Goal: Task Accomplishment & Management: Manage account settings

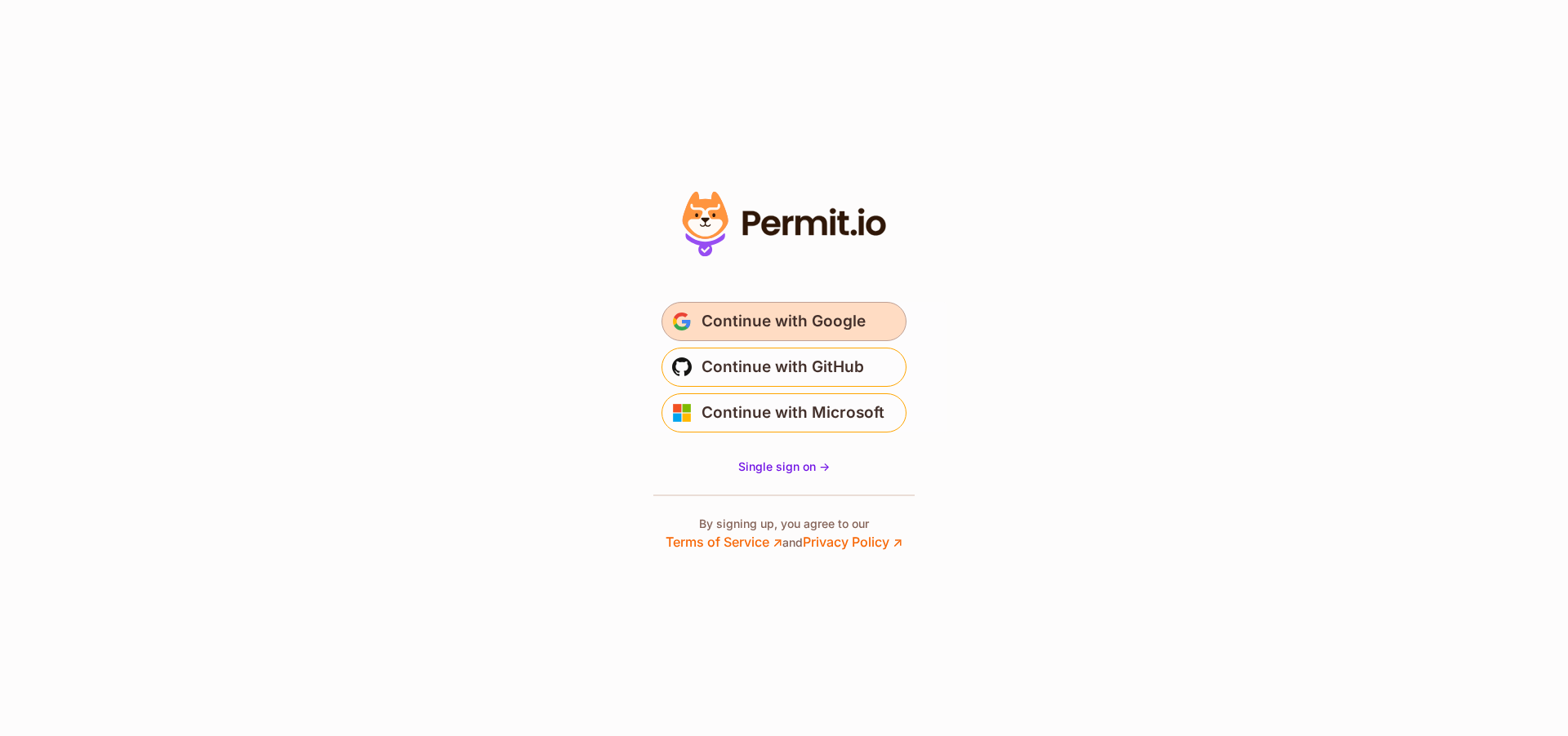
click at [758, 313] on span "Continue with Google" at bounding box center [784, 321] width 164 height 26
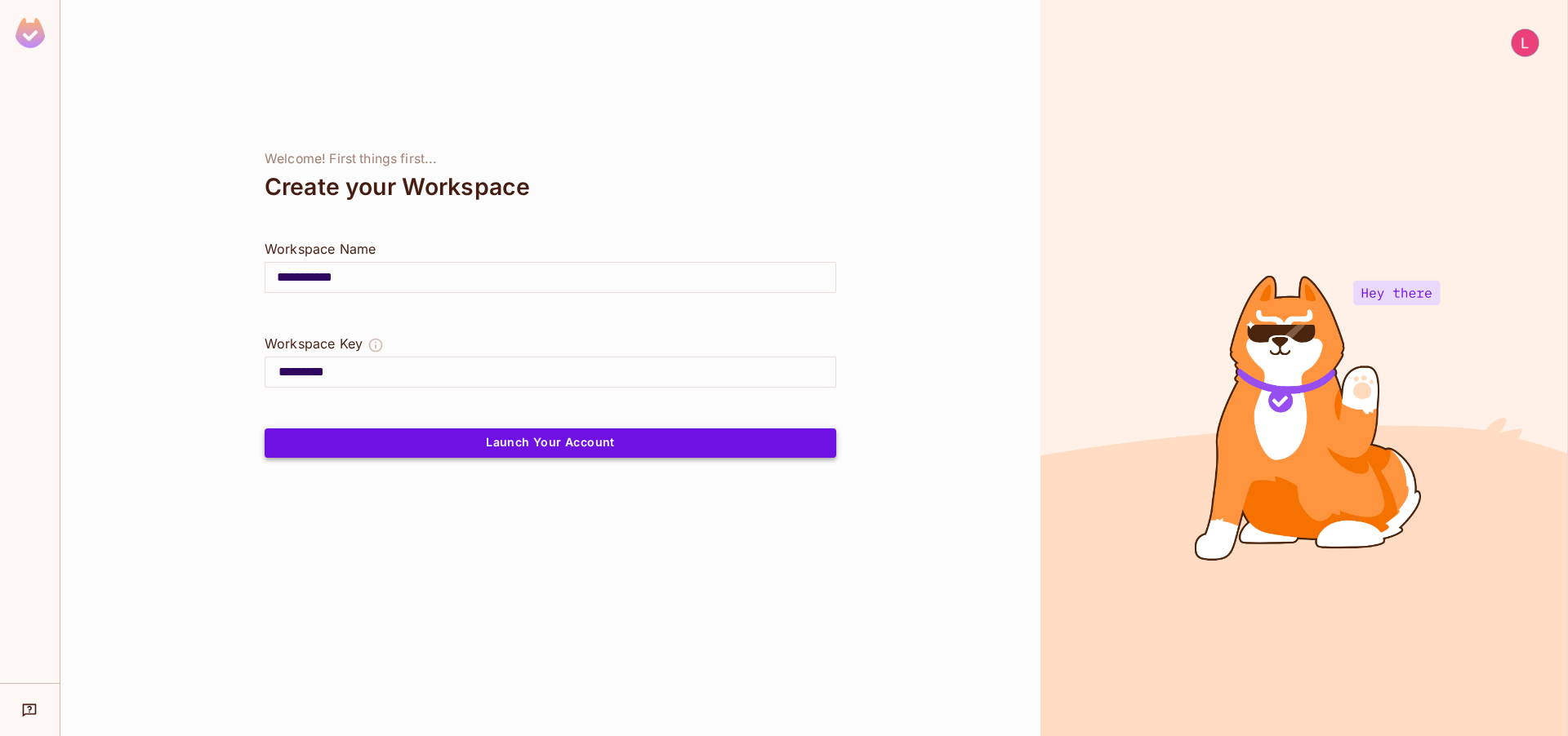
click at [486, 447] on button "Launch Your Account" at bounding box center [550, 443] width 571 height 30
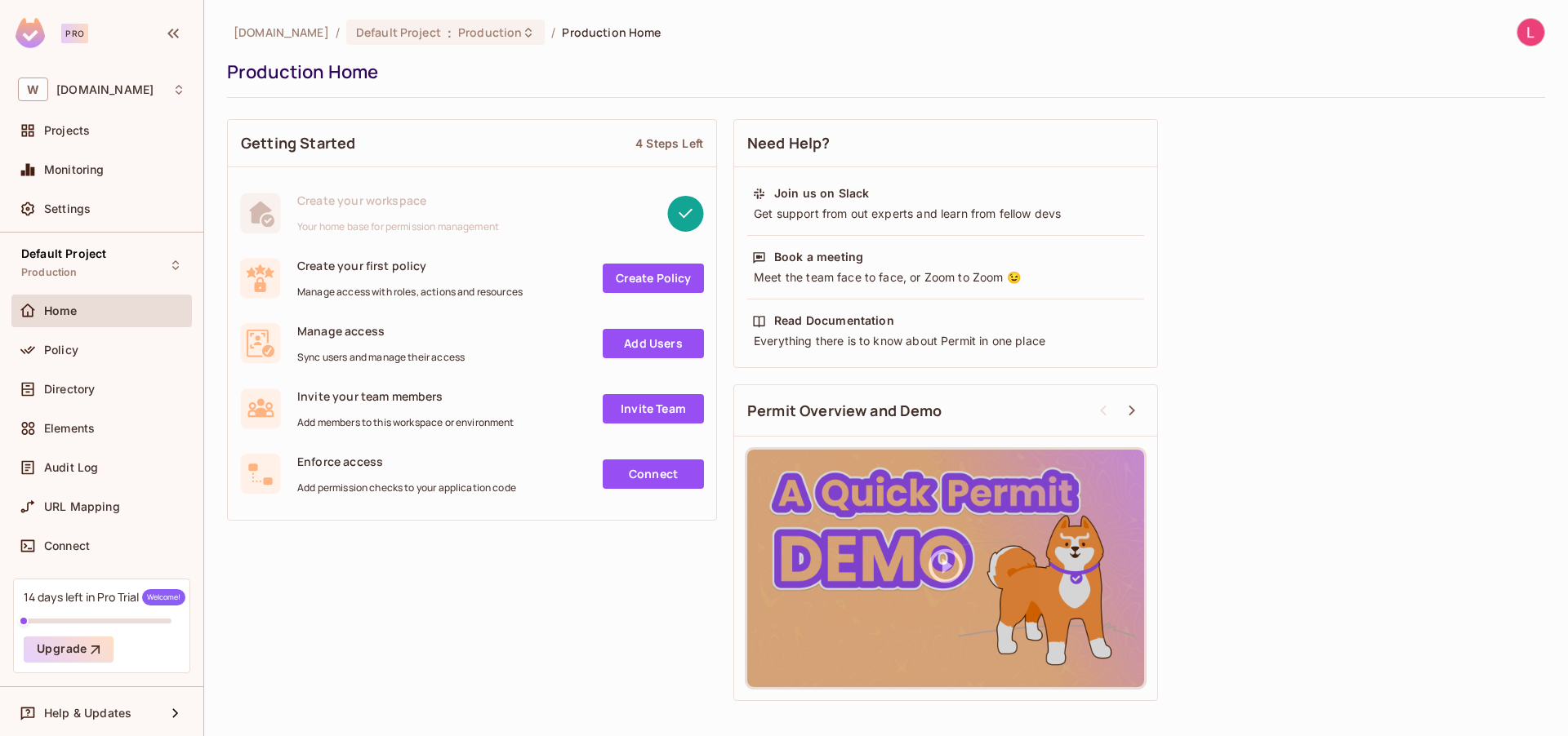
click at [299, 603] on div "Getting Started 4 Steps Left Create your workspace Your home base for permissio…" at bounding box center [886, 410] width 1318 height 598
click at [79, 356] on div "Policy" at bounding box center [101, 347] width 167 height 19
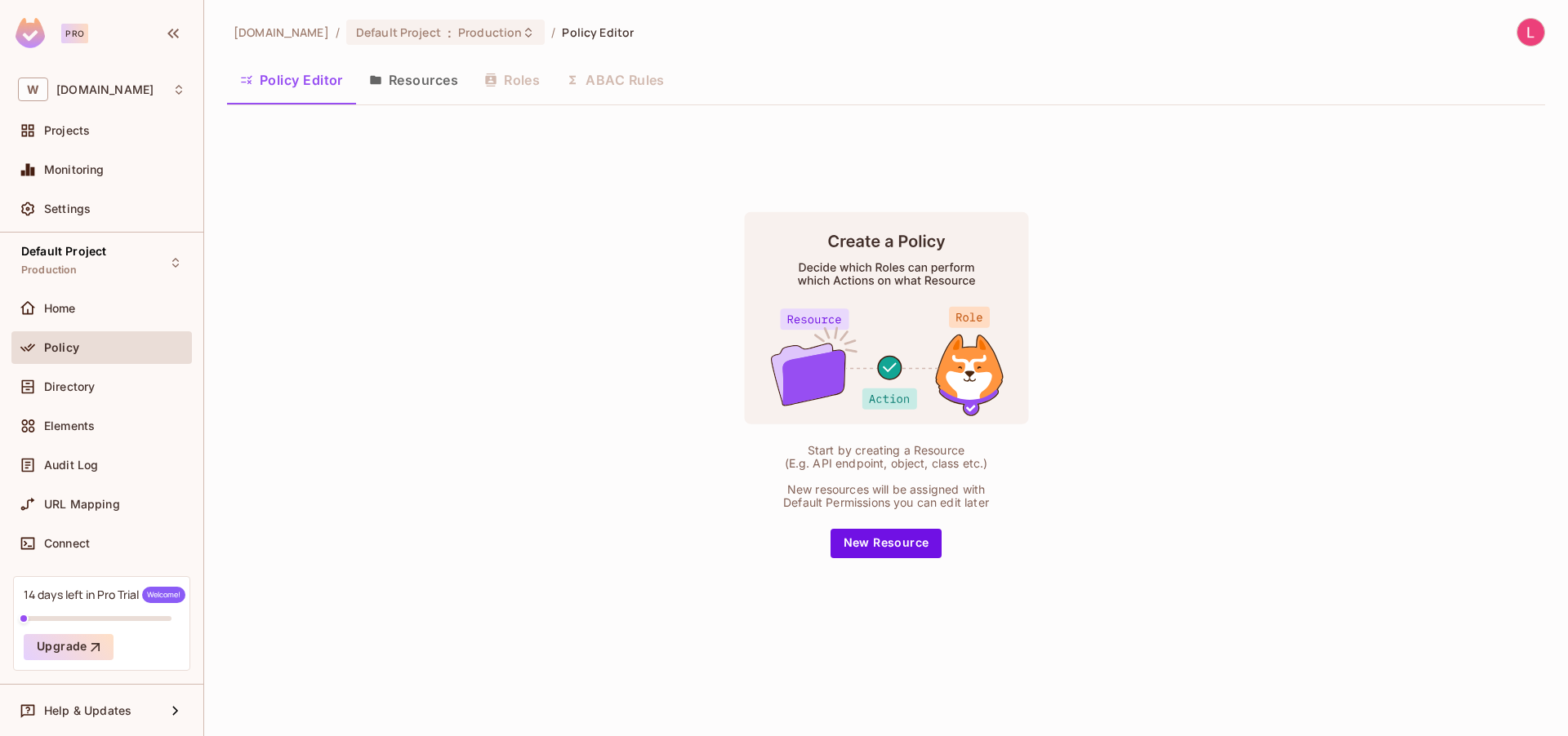
click at [406, 95] on button "Resources" at bounding box center [413, 80] width 115 height 41
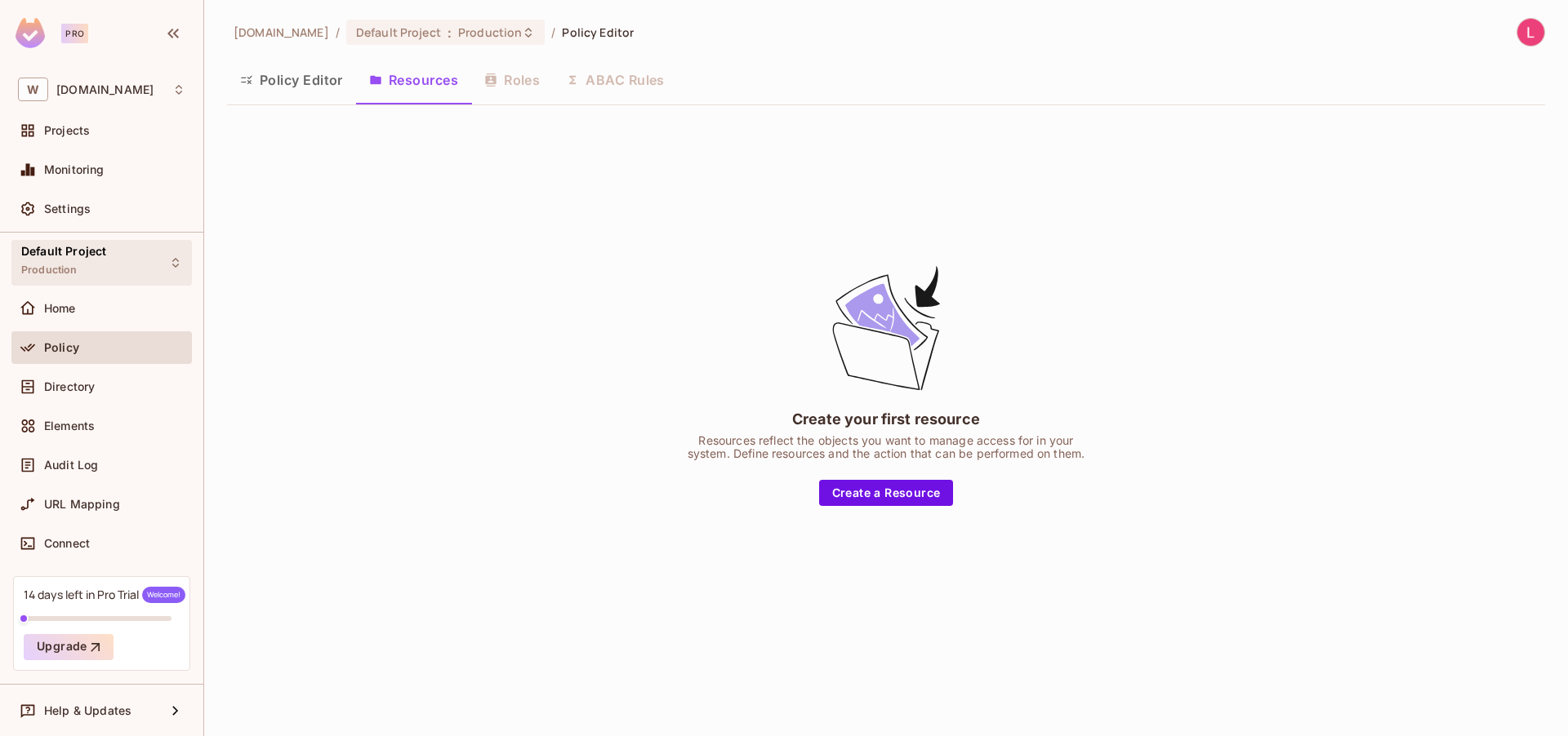
click at [74, 247] on span "Default Project" at bounding box center [63, 251] width 85 height 13
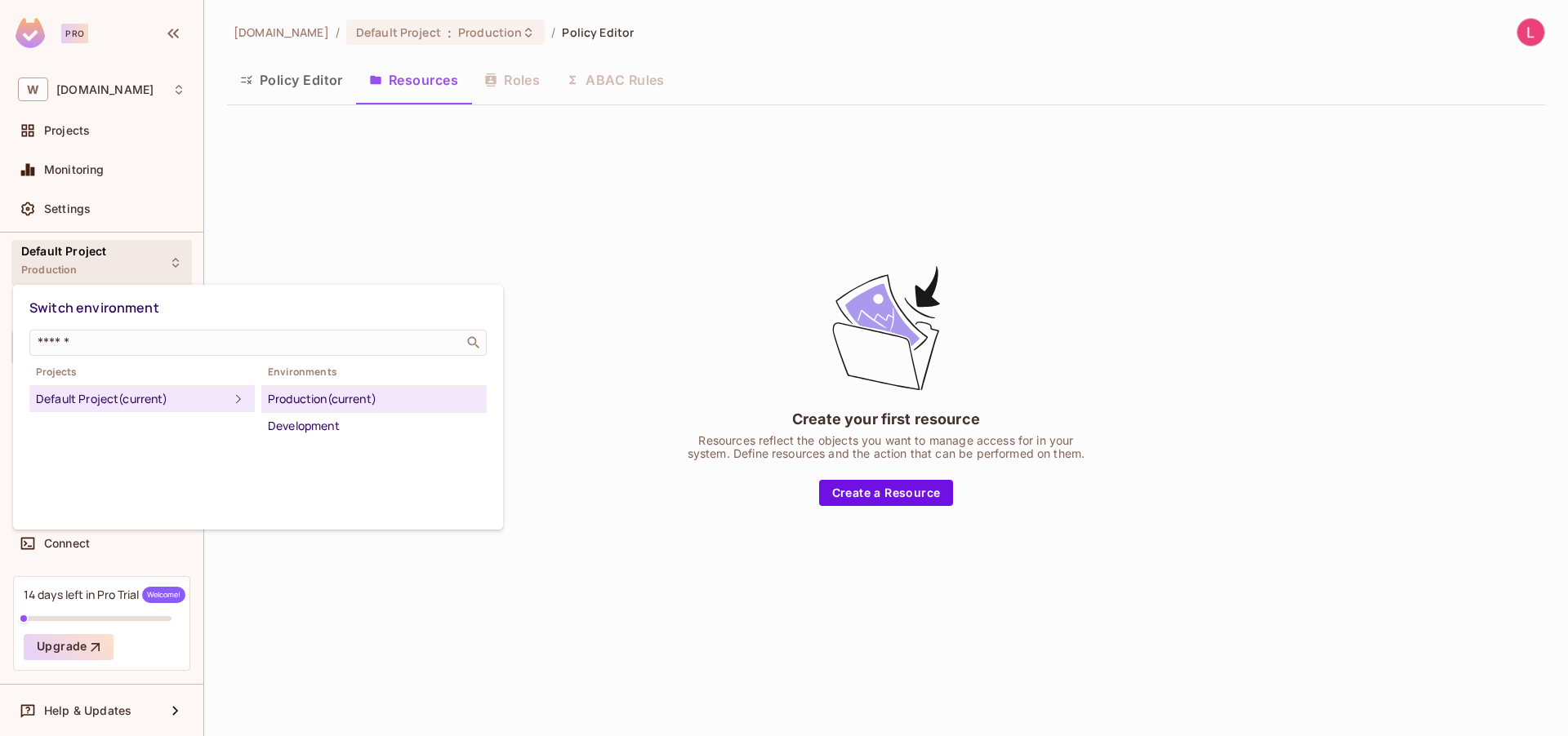
click at [170, 28] on div at bounding box center [784, 368] width 1568 height 736
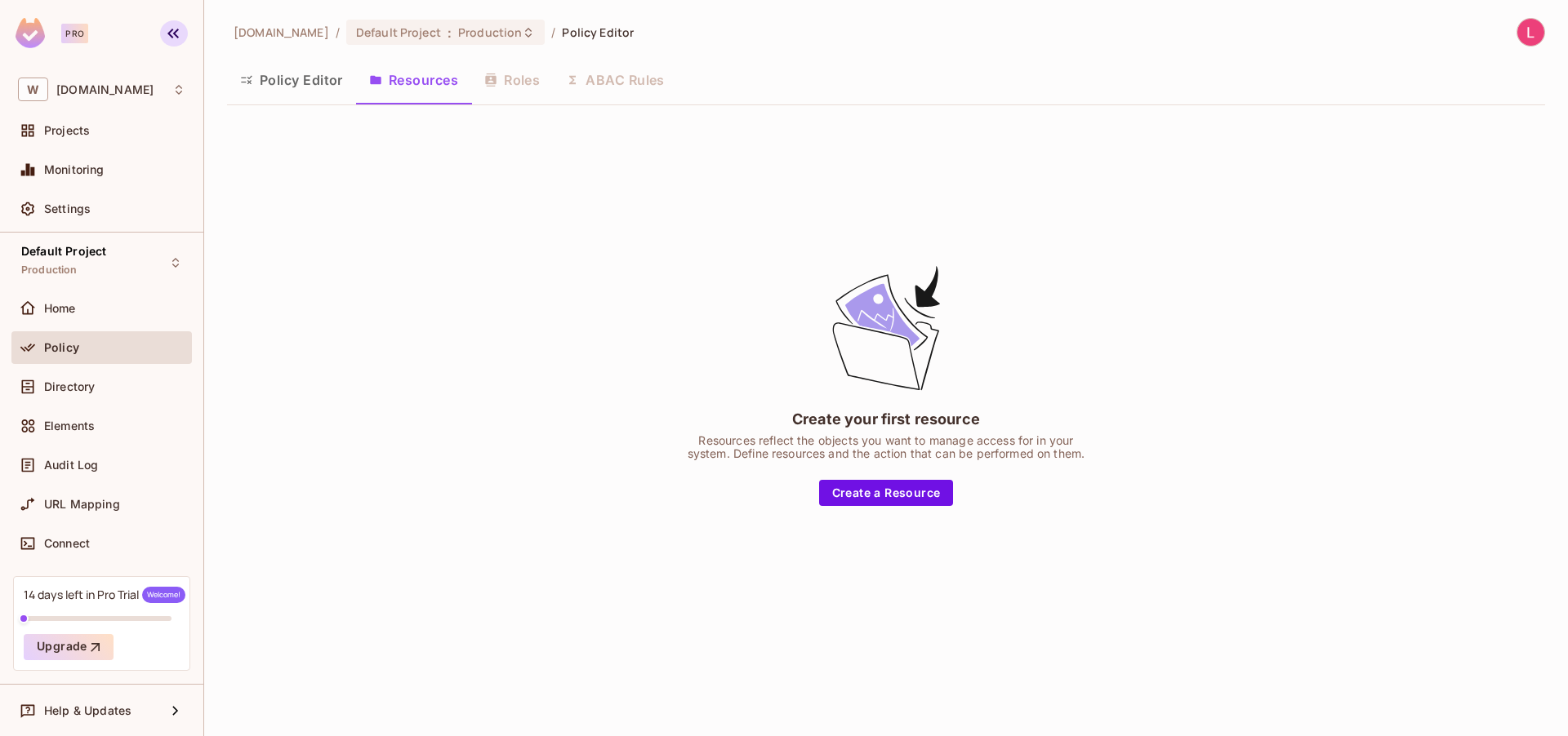
click at [169, 29] on icon "button" at bounding box center [172, 33] width 19 height 19
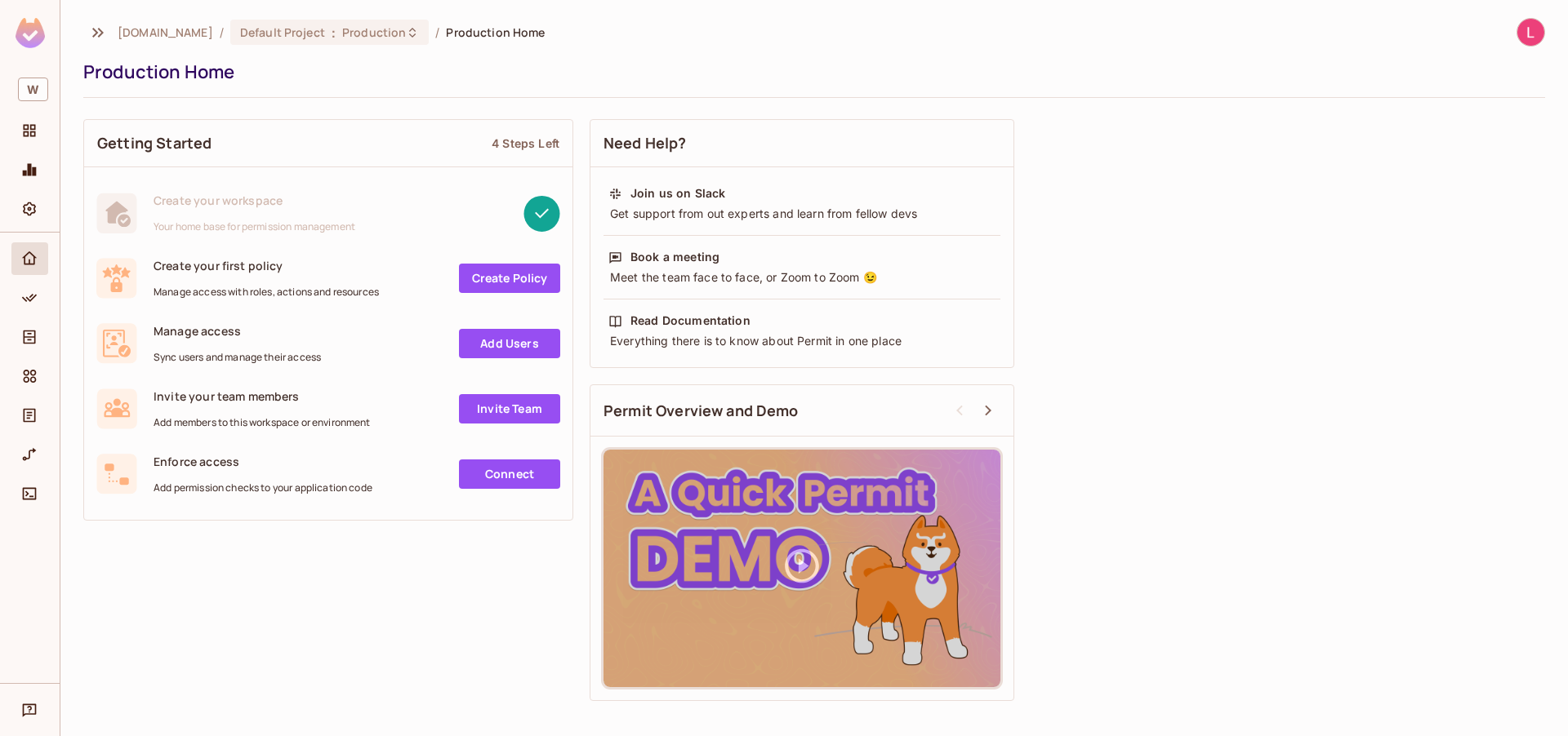
click at [25, 27] on img at bounding box center [30, 33] width 30 height 30
click at [36, 89] on span "W" at bounding box center [33, 90] width 30 height 24
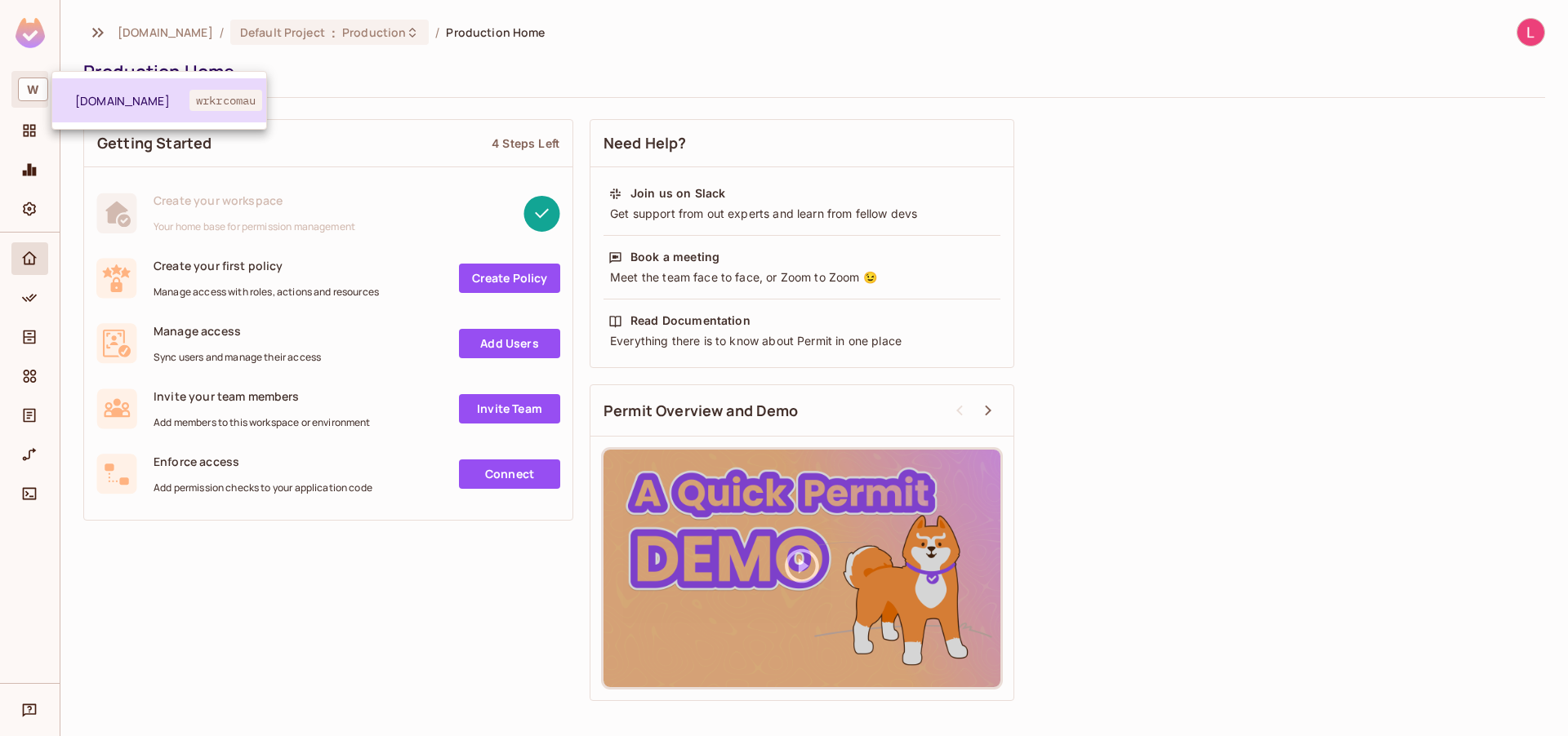
click at [100, 108] on span "wrkr.com.au" at bounding box center [132, 101] width 114 height 15
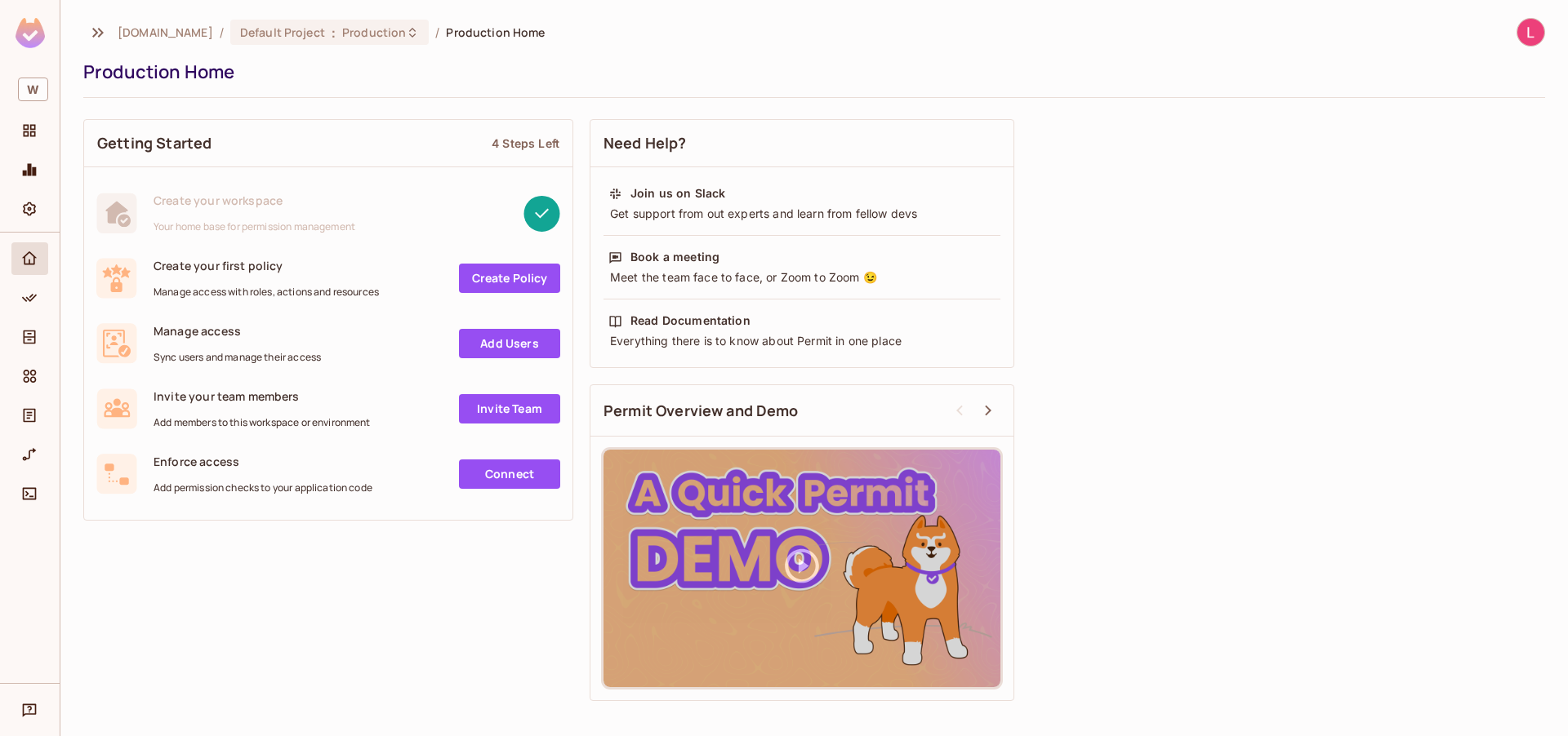
click at [1537, 33] on img at bounding box center [1531, 32] width 27 height 27
click at [1425, 181] on span "Log out" at bounding box center [1438, 177] width 40 height 15
